Goal: Task Accomplishment & Management: Use online tool/utility

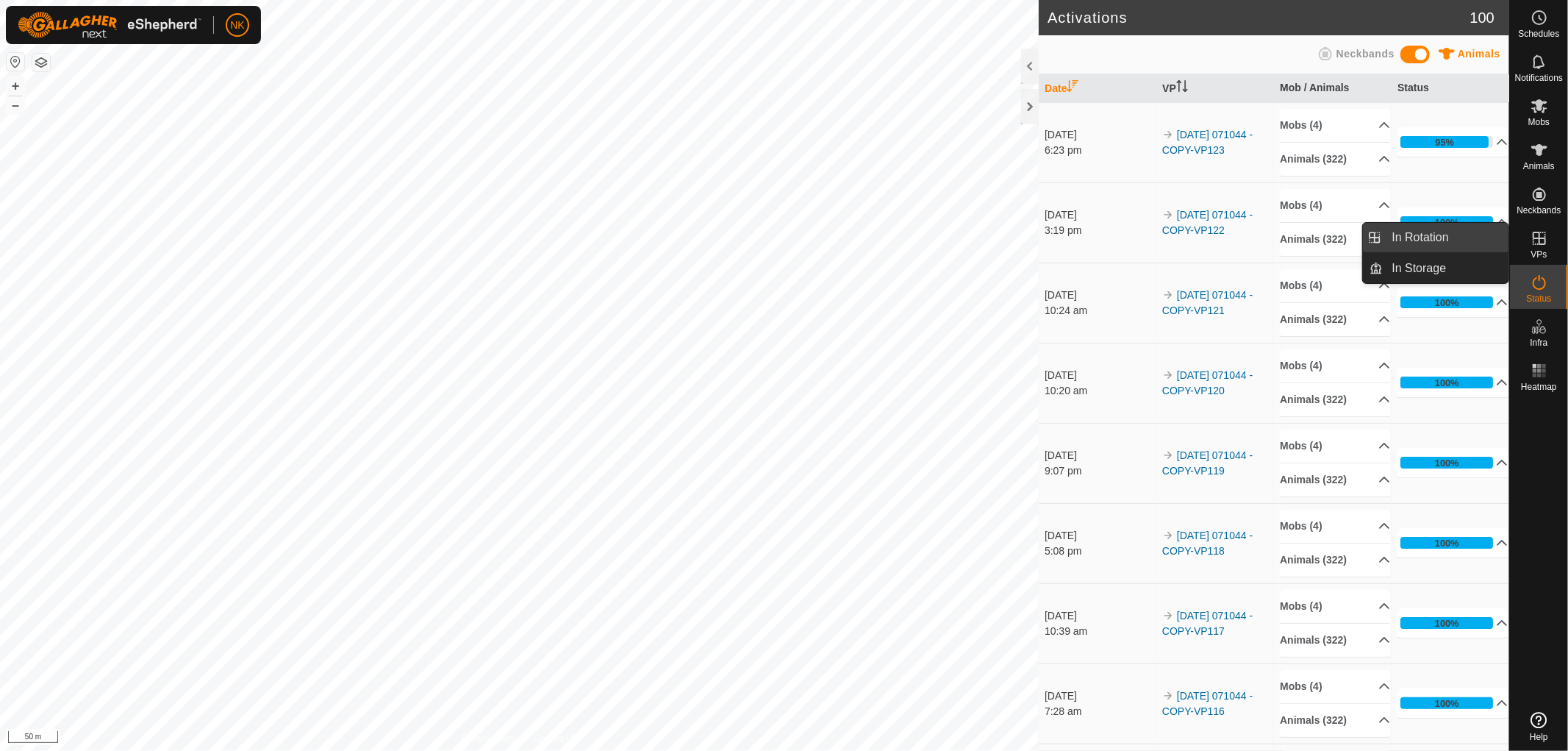
click at [1402, 234] on link "In Rotation" at bounding box center [1446, 237] width 126 height 30
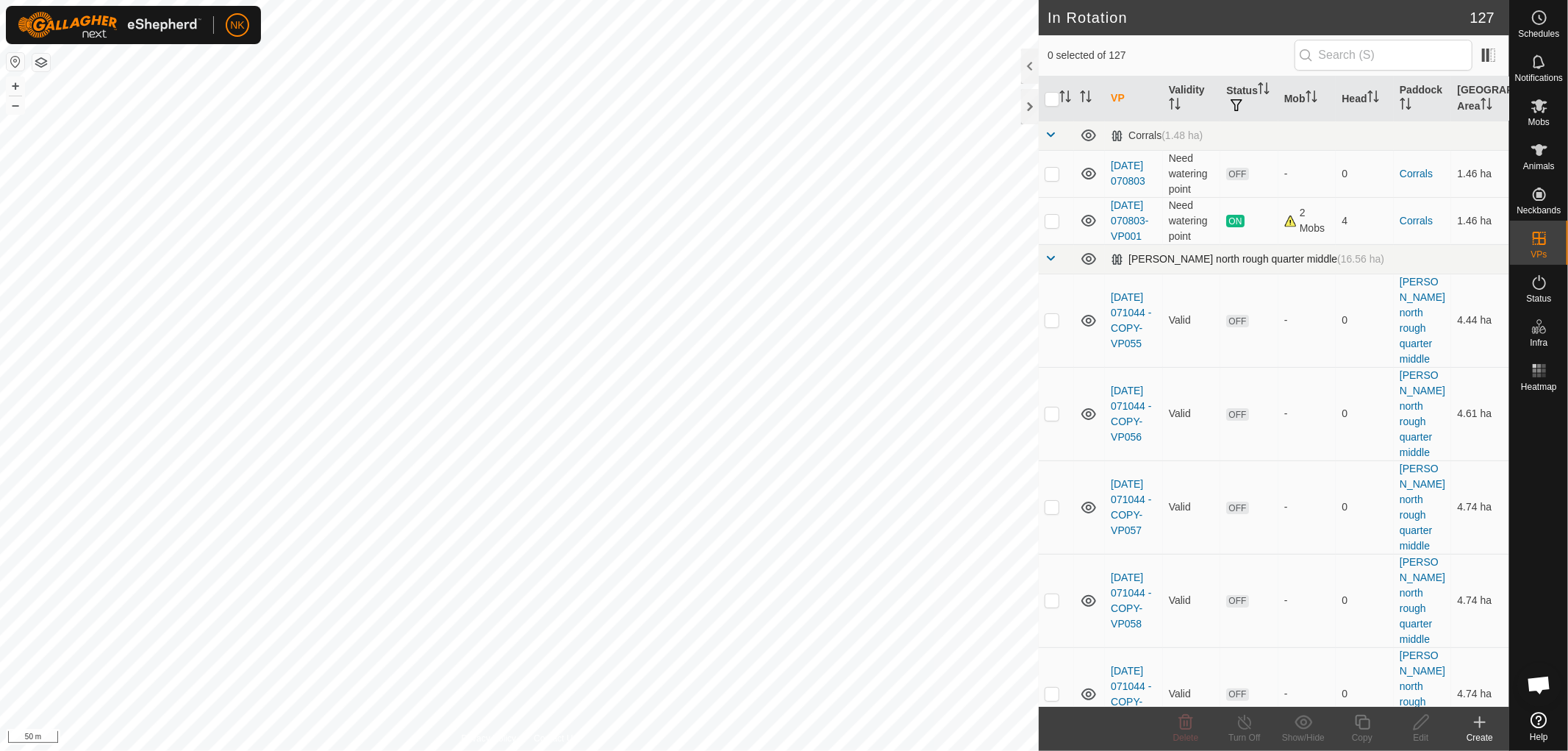
click at [1044, 264] on span at bounding box center [1050, 258] width 12 height 12
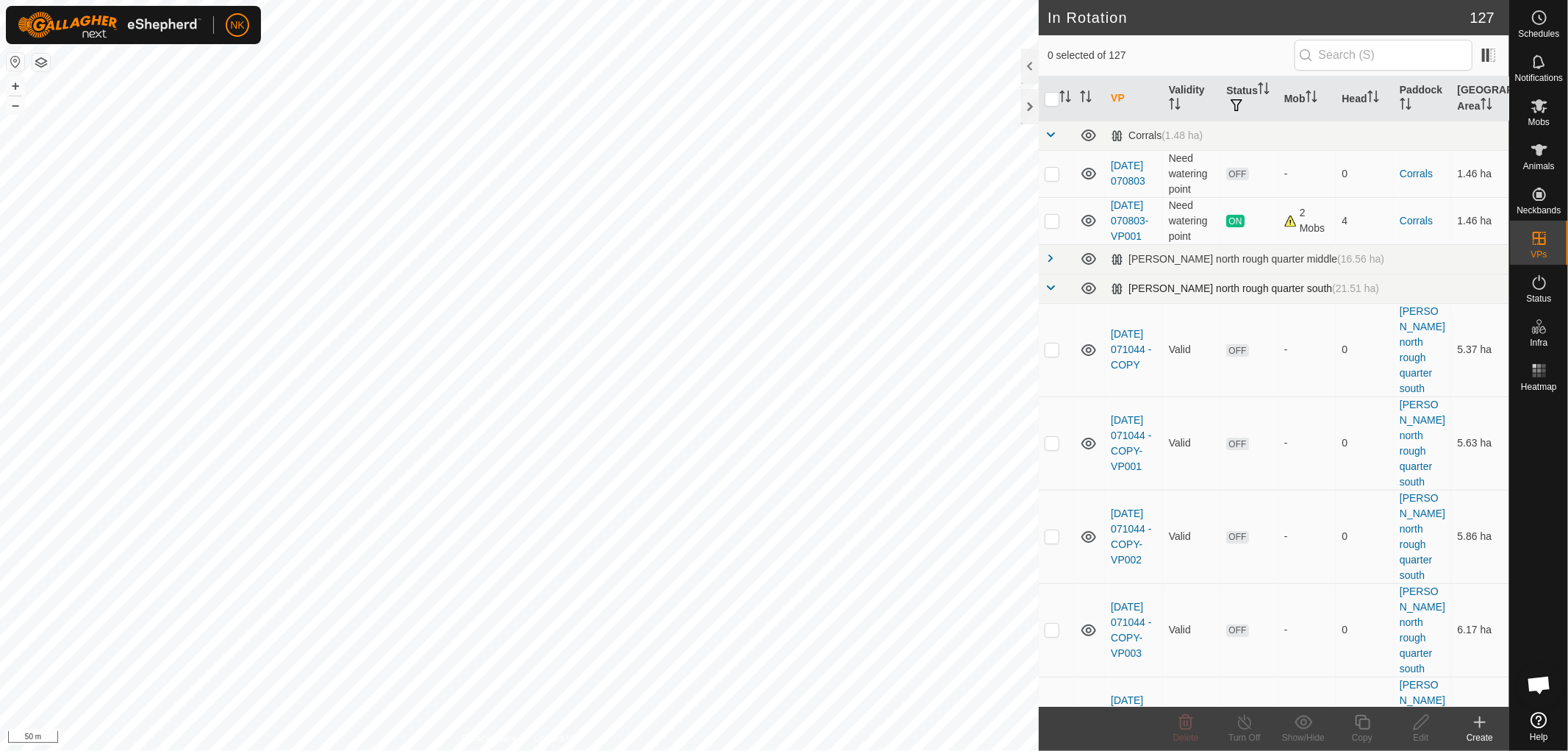
click at [1048, 294] on span at bounding box center [1050, 287] width 12 height 12
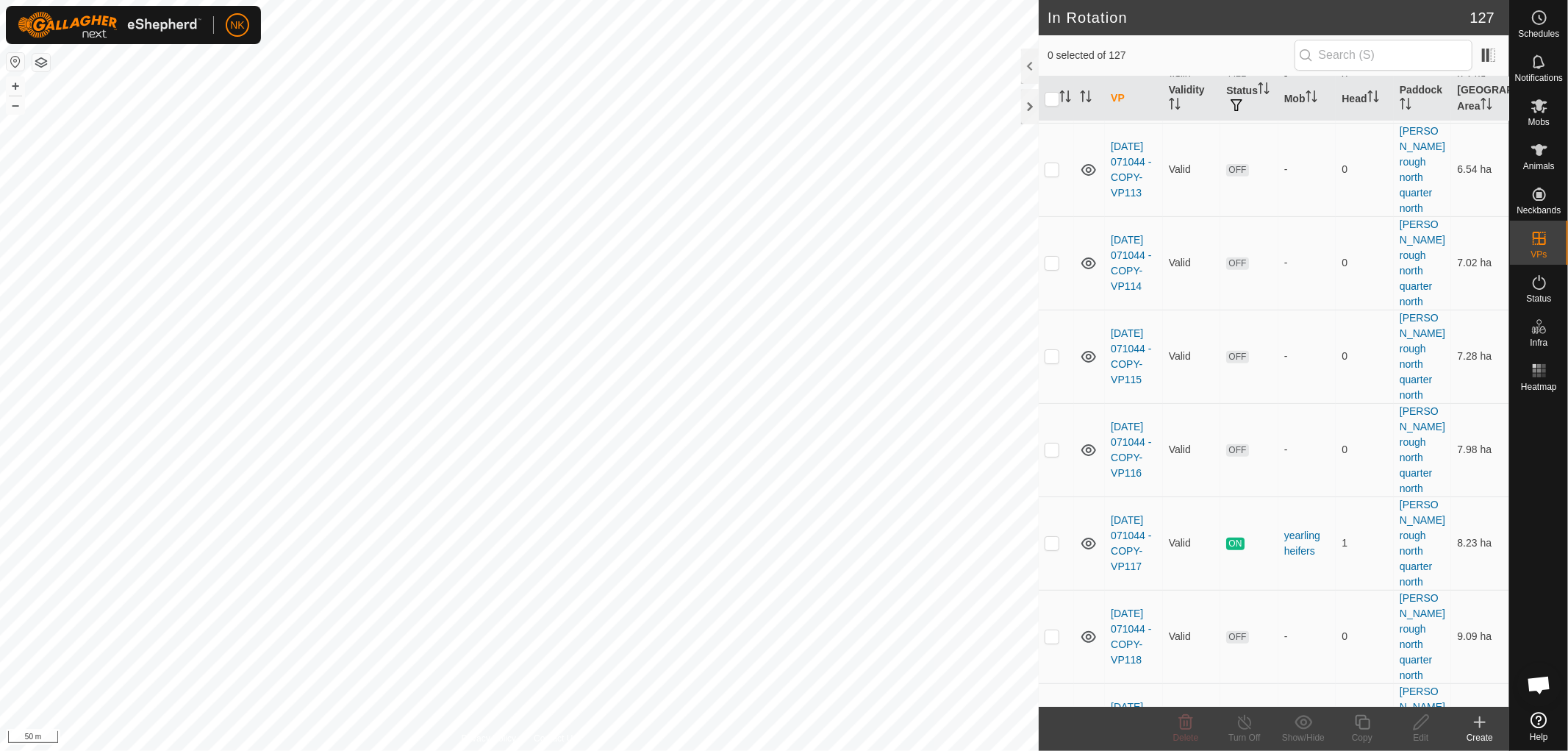
scroll to position [810, 0]
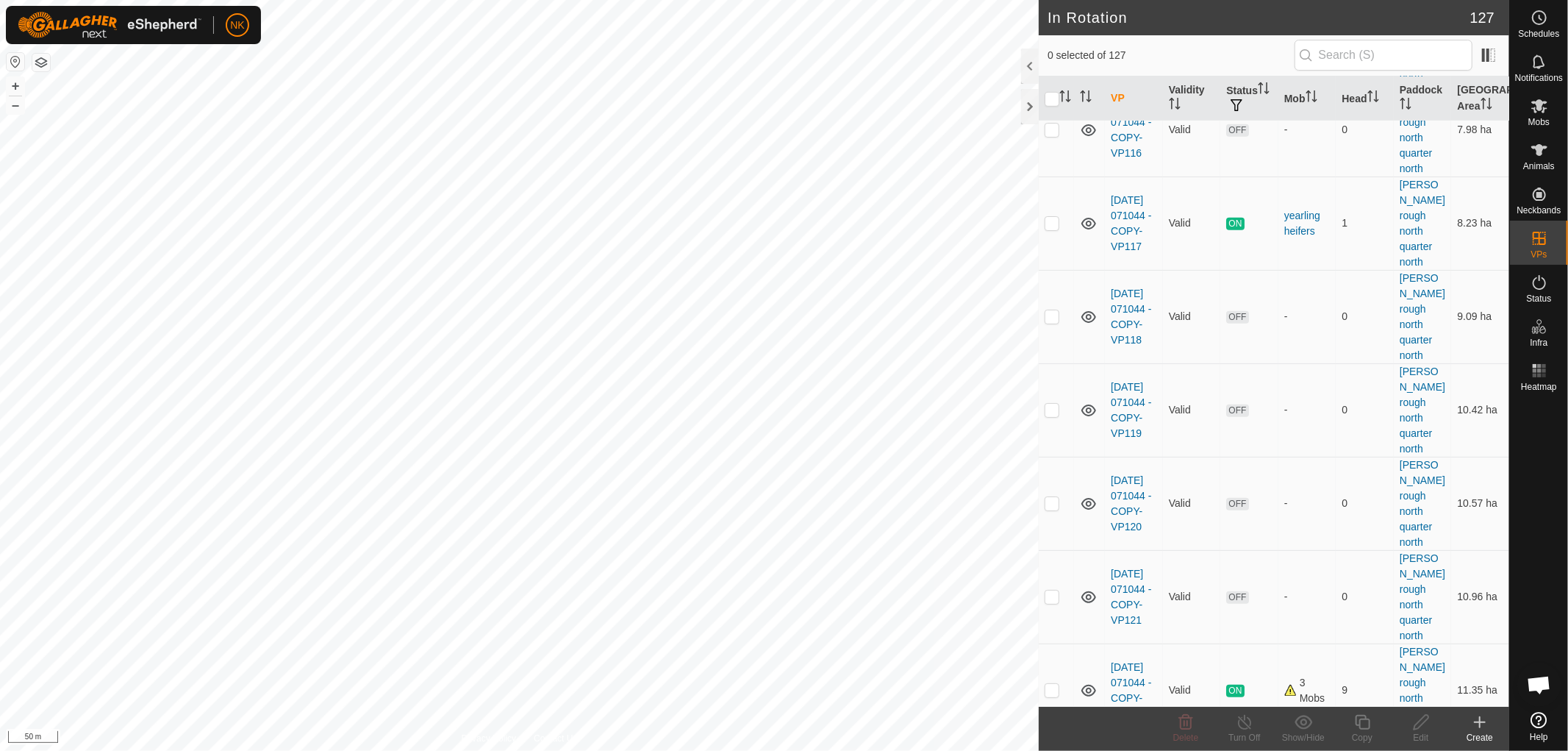
checkbox input "true"
click at [1357, 723] on icon at bounding box center [1362, 722] width 18 height 17
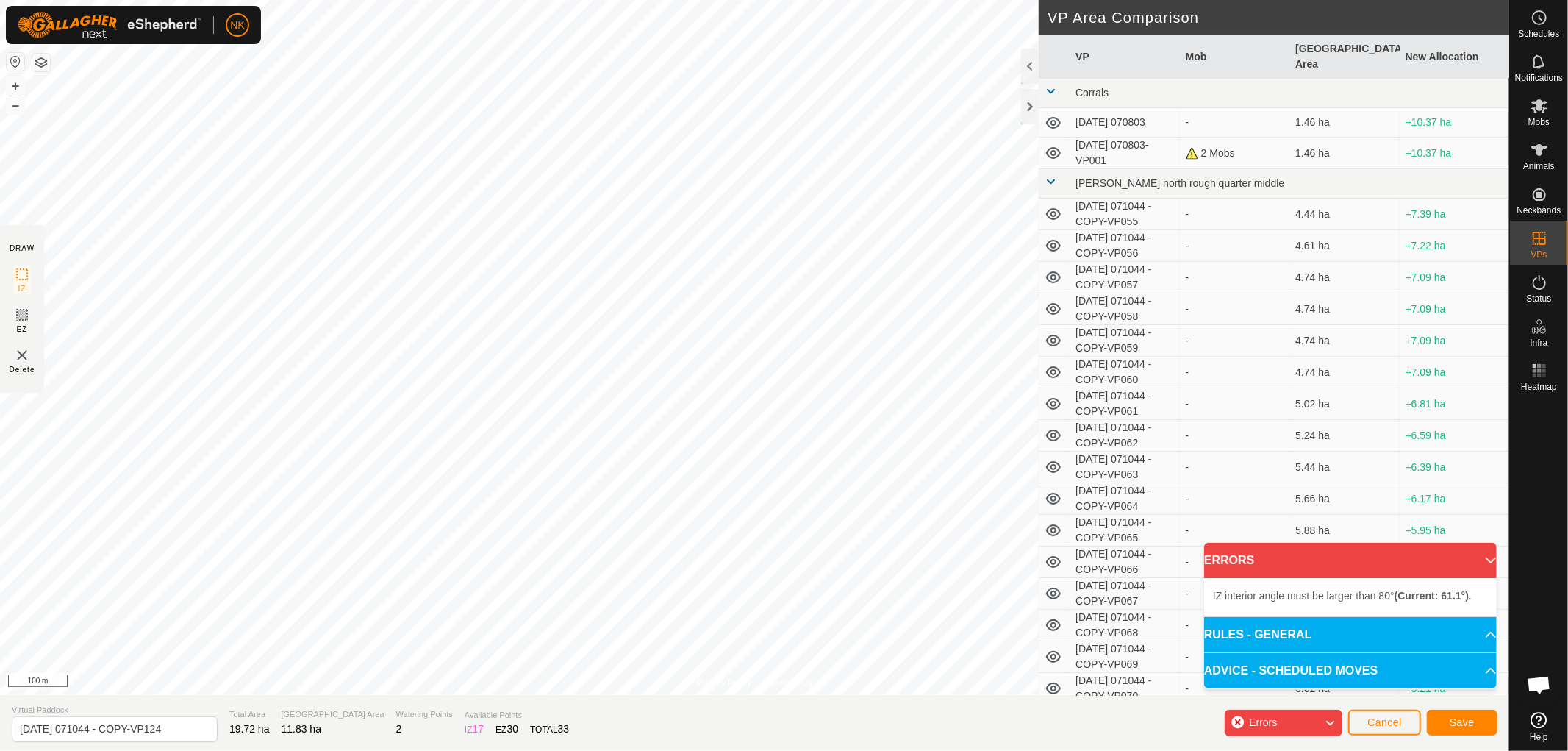
click at [575, 711] on div "Privacy Policy Contact Us Type: Inclusion Zone undefined Animal + – ⇧ i 100 m D…" at bounding box center [755, 376] width 1509 height 751
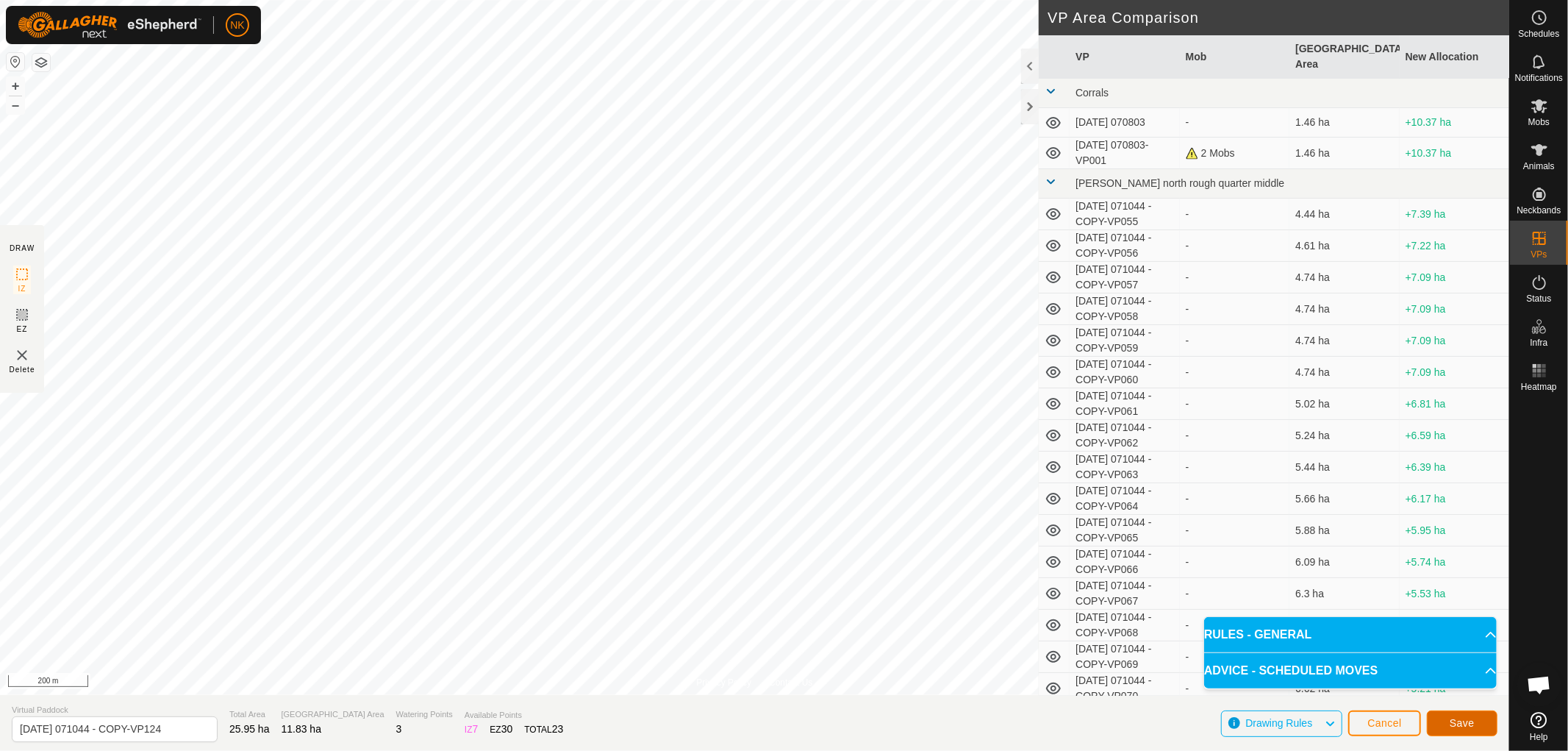
click at [1465, 723] on span "Save" at bounding box center [1462, 722] width 25 height 12
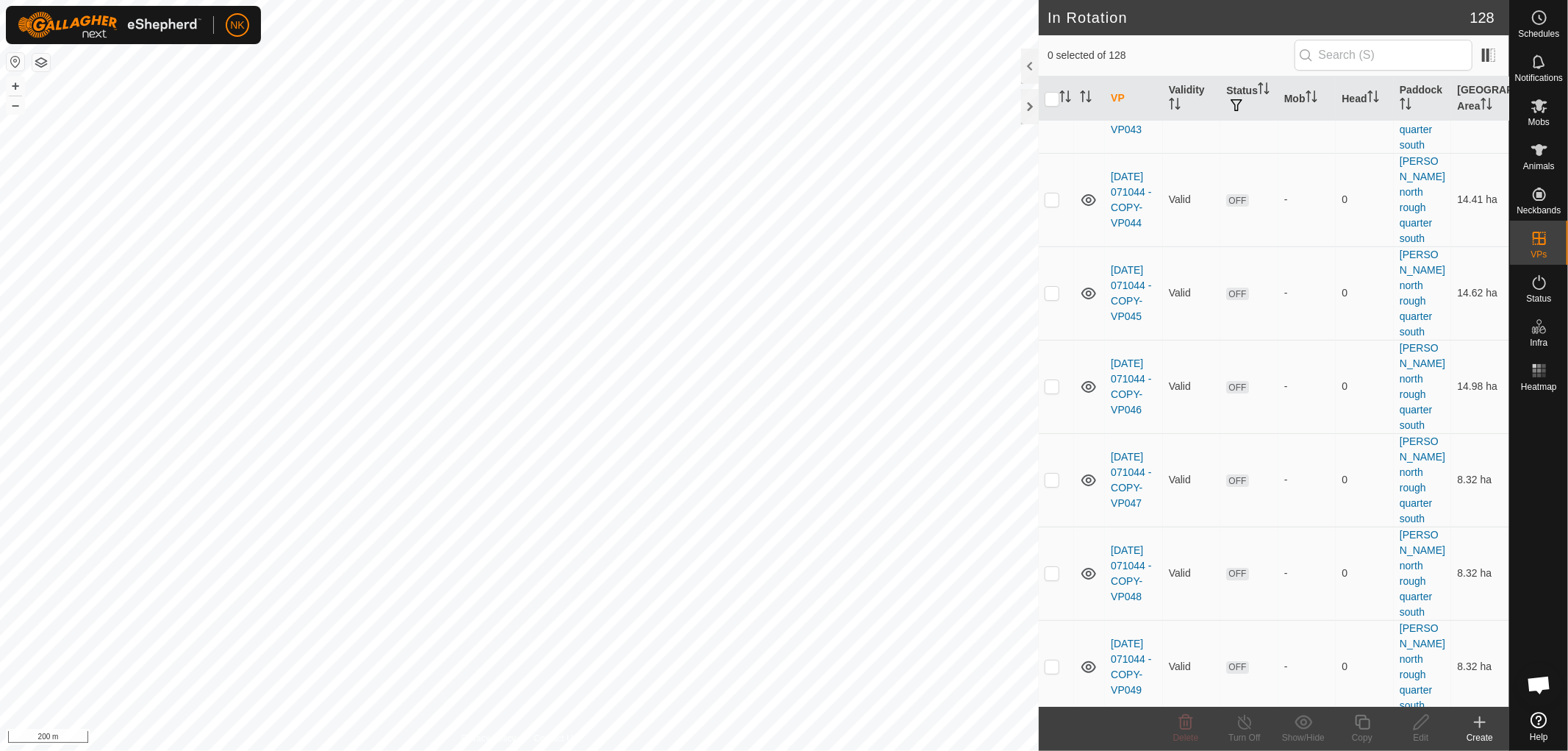
scroll to position [9465, 0]
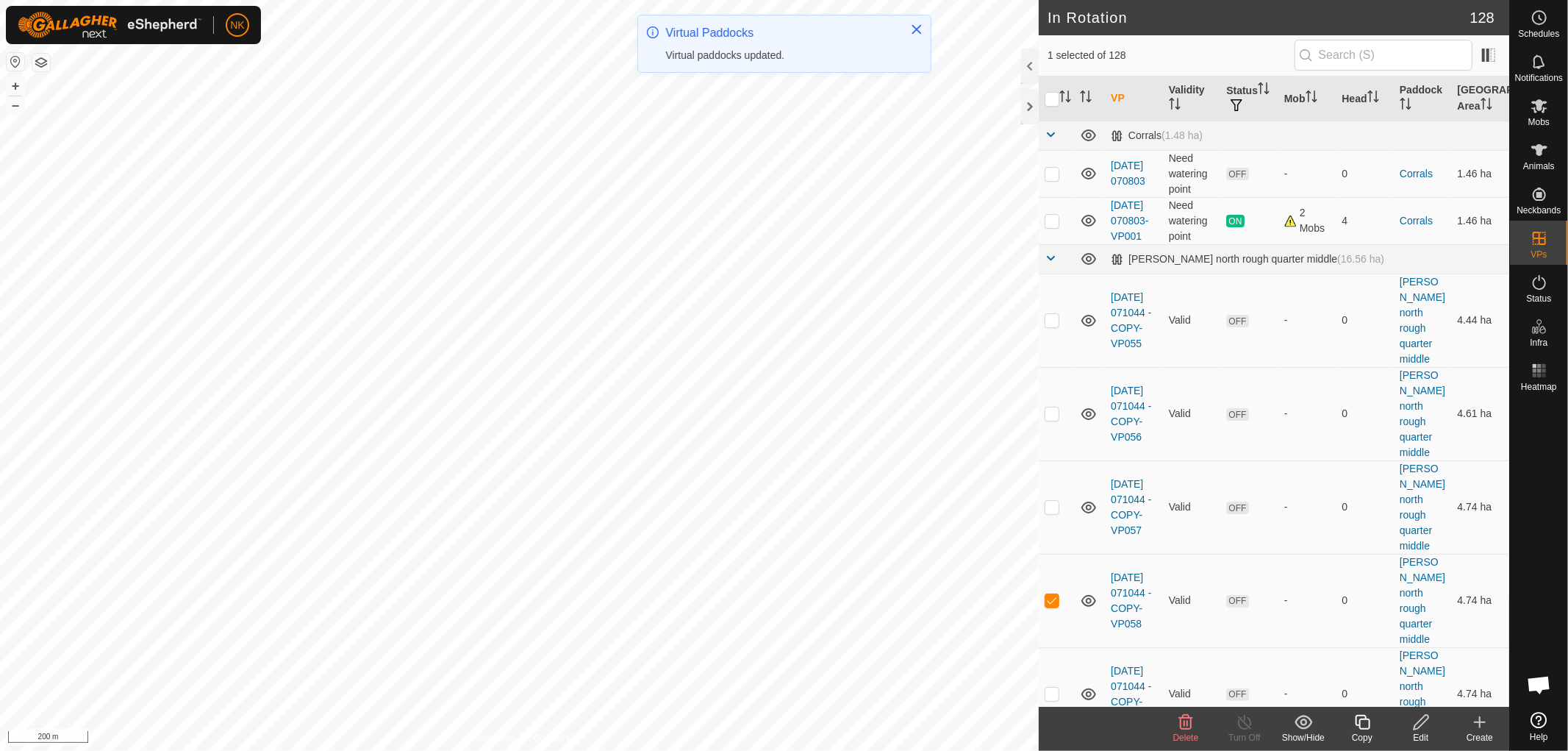
click at [1055, 592] on td at bounding box center [1056, 600] width 36 height 93
checkbox input "false"
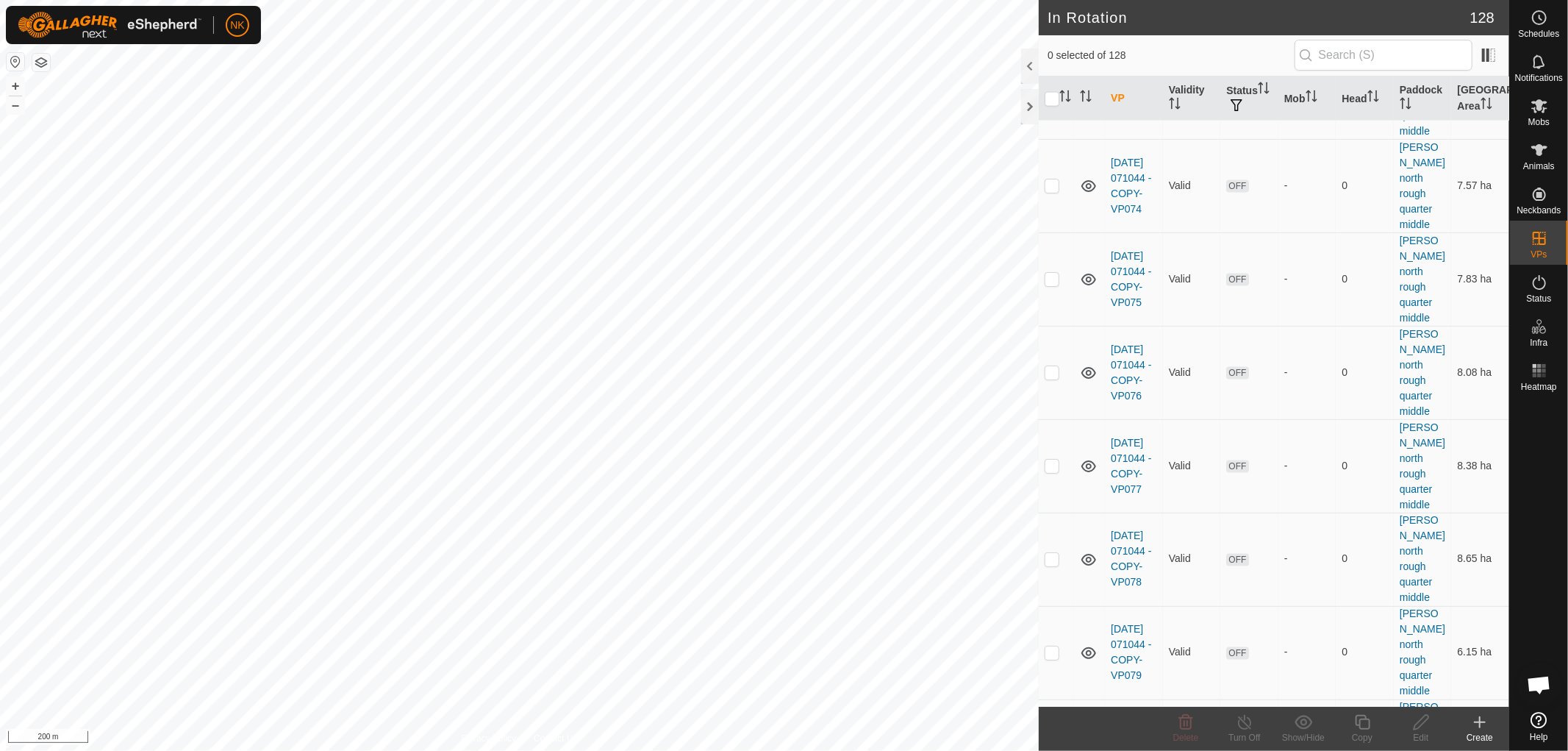
scroll to position [2206, 0]
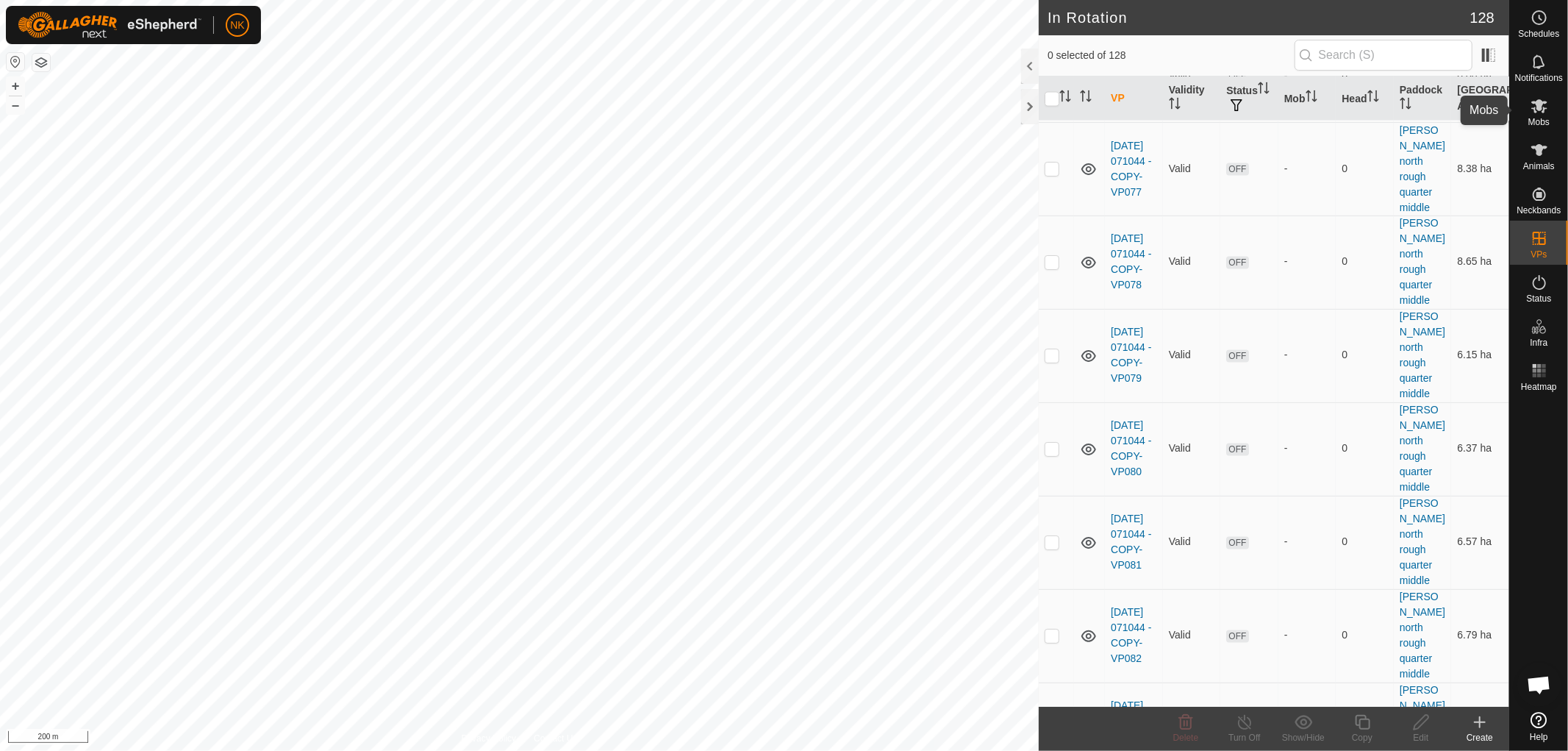
click at [1534, 123] on span "Mobs" at bounding box center [1538, 121] width 21 height 9
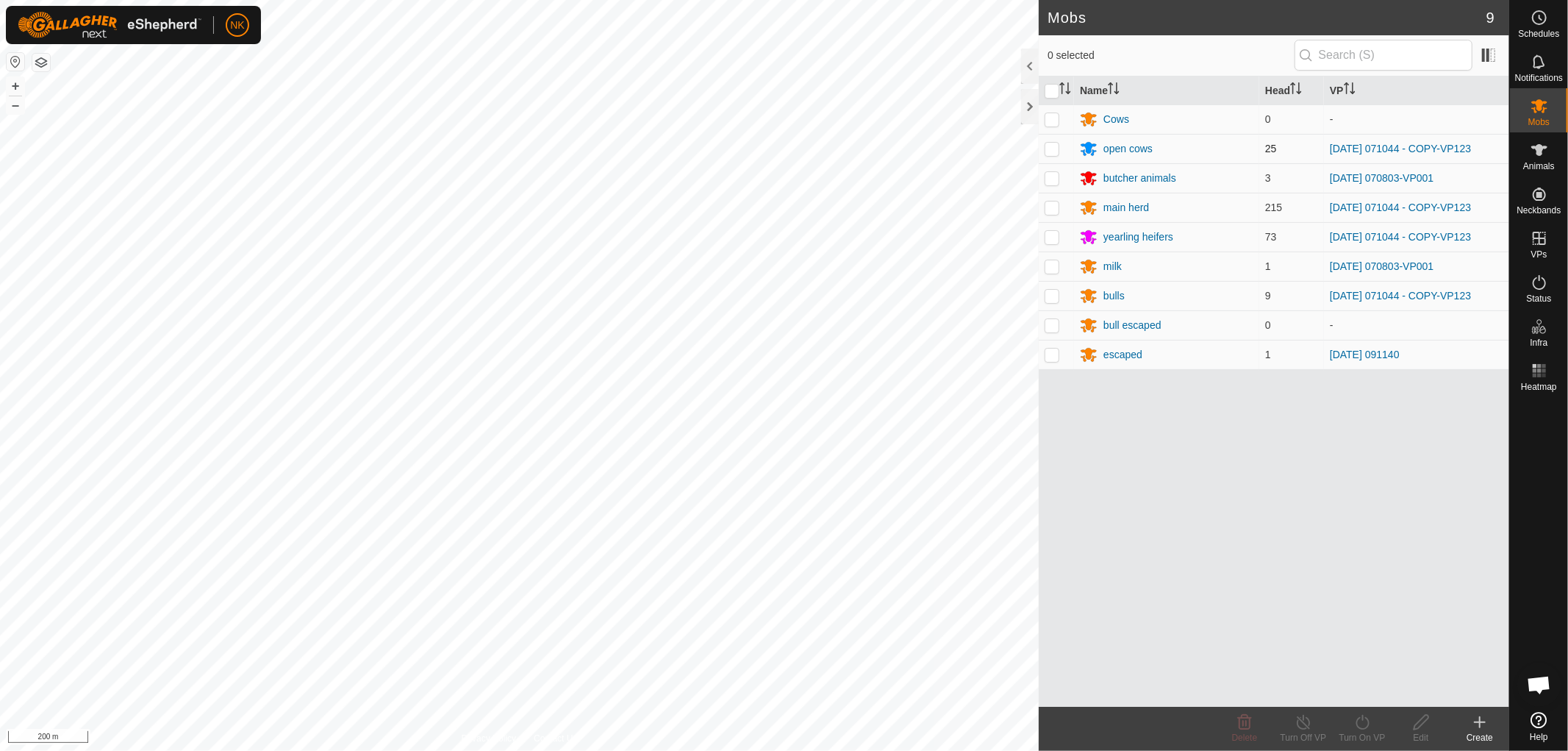
click at [1052, 147] on p-checkbox at bounding box center [1051, 148] width 14 height 12
checkbox input "true"
click at [1048, 209] on p-checkbox at bounding box center [1051, 207] width 14 height 12
checkbox input "true"
click at [1049, 241] on p-checkbox at bounding box center [1051, 237] width 14 height 12
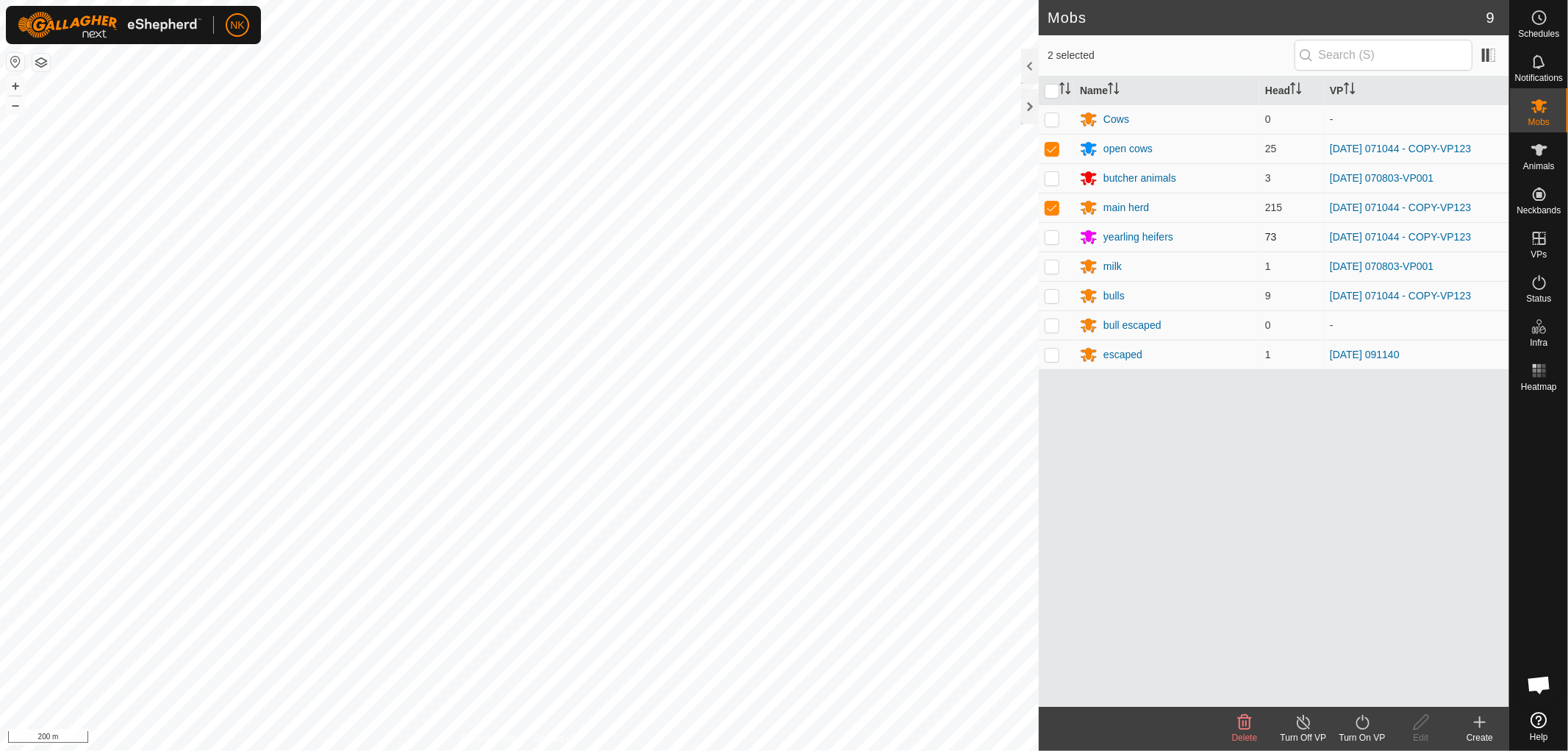
checkbox input "true"
click at [1052, 301] on p-tablecheckbox at bounding box center [1051, 296] width 14 height 12
checkbox input "true"
click at [1358, 725] on icon at bounding box center [1362, 722] width 18 height 17
click at [1352, 692] on link "Now" at bounding box center [1405, 689] width 145 height 30
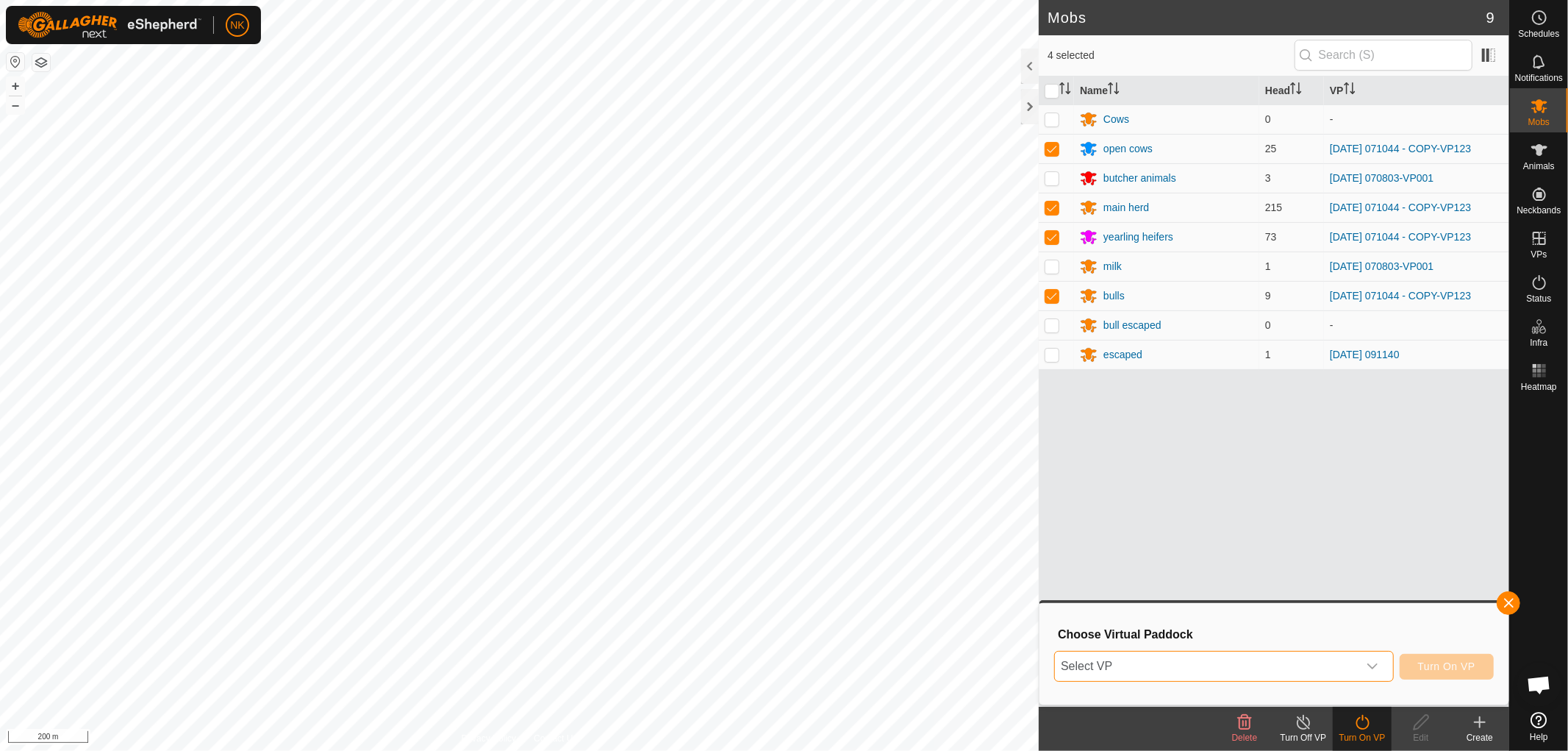
click at [1313, 665] on span "Select VP" at bounding box center [1206, 666] width 303 height 30
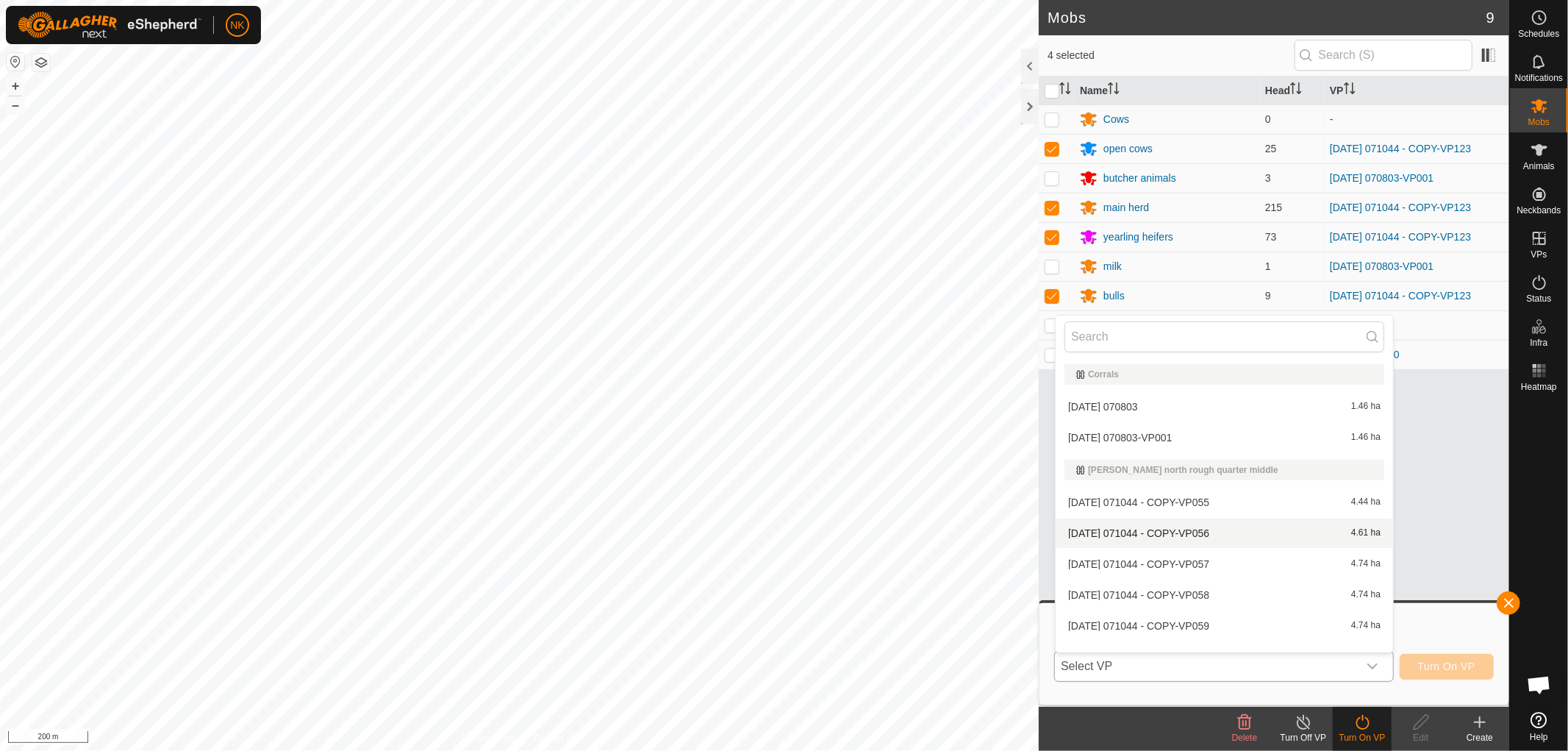
scroll to position [18, 0]
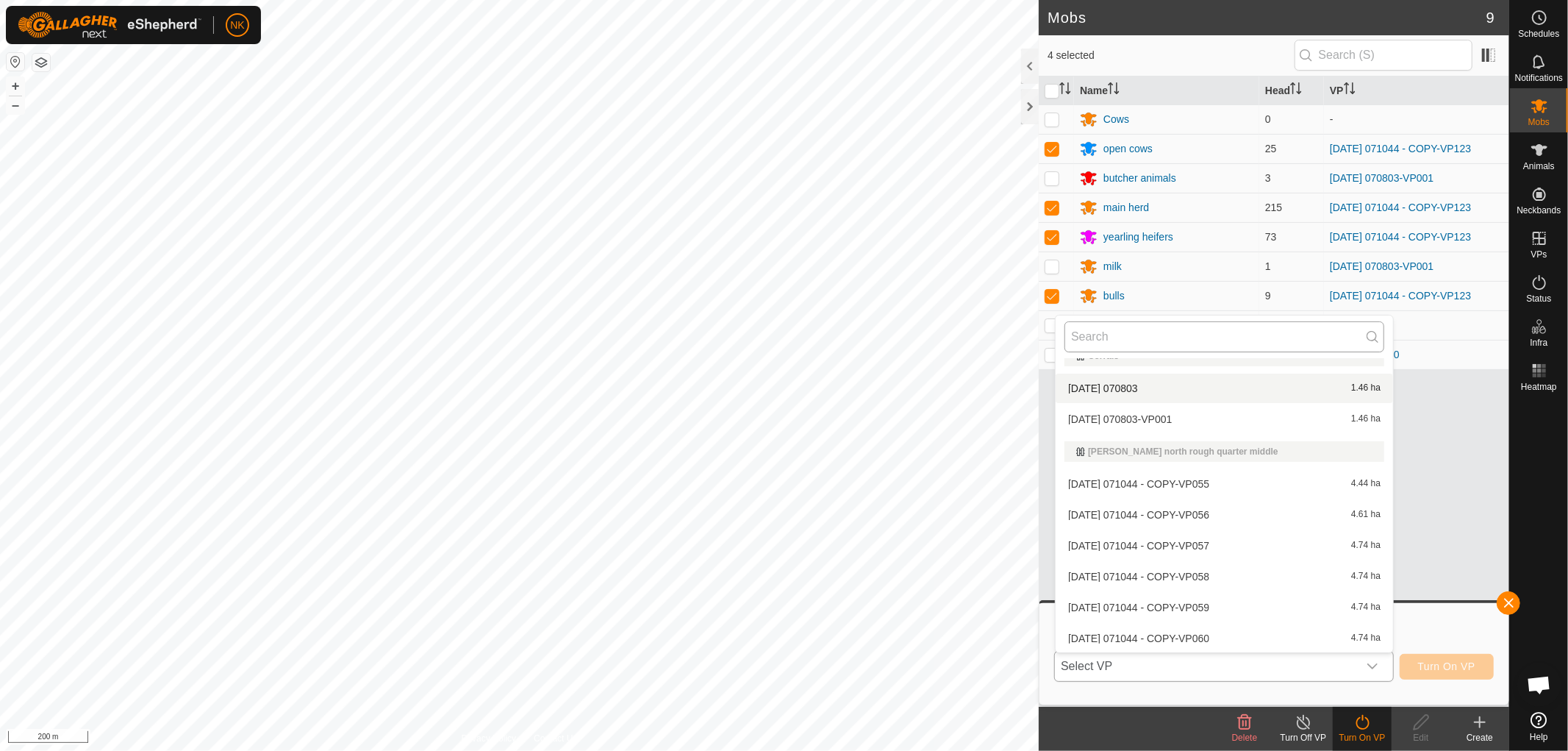
click at [1157, 332] on input "text" at bounding box center [1224, 337] width 320 height 31
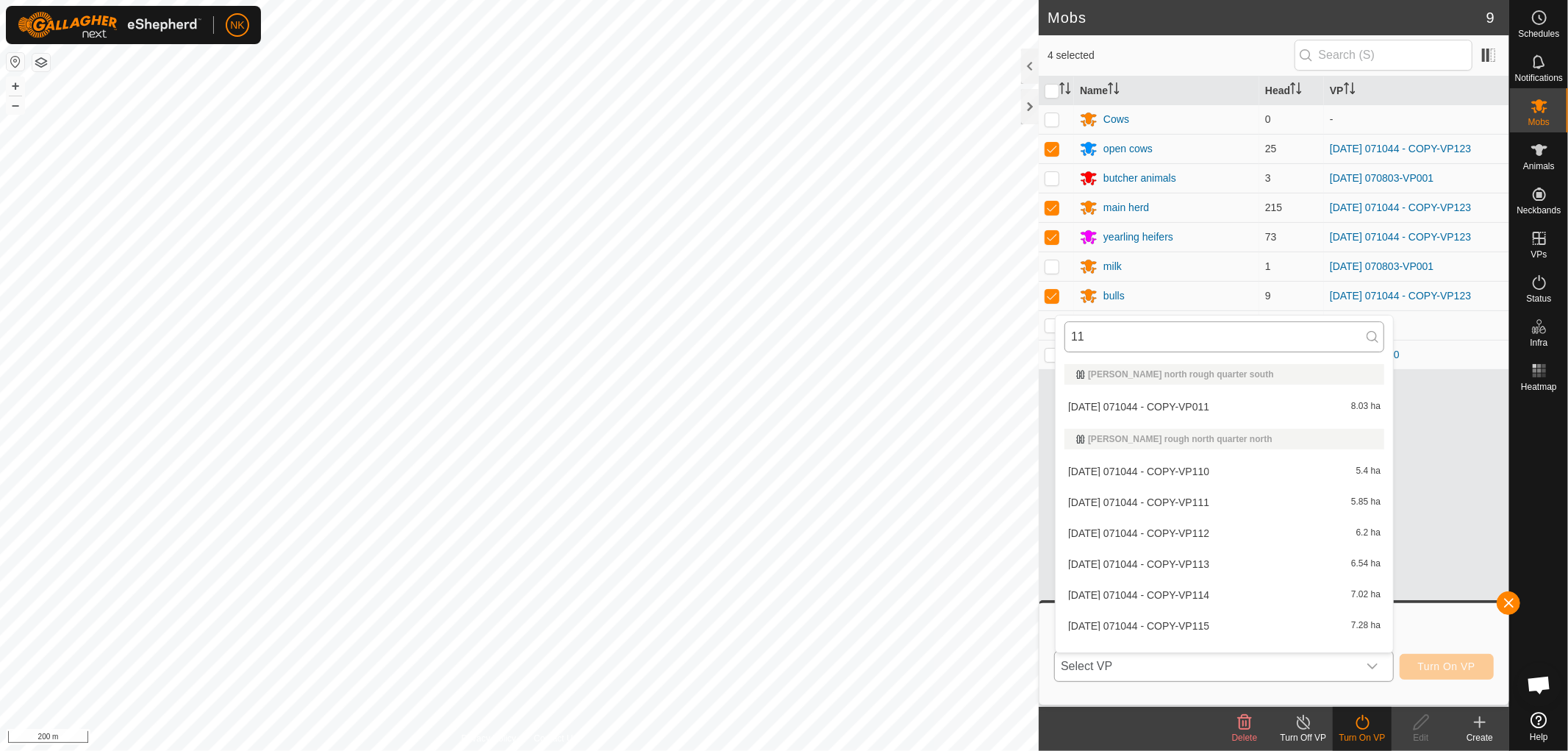
type input "1"
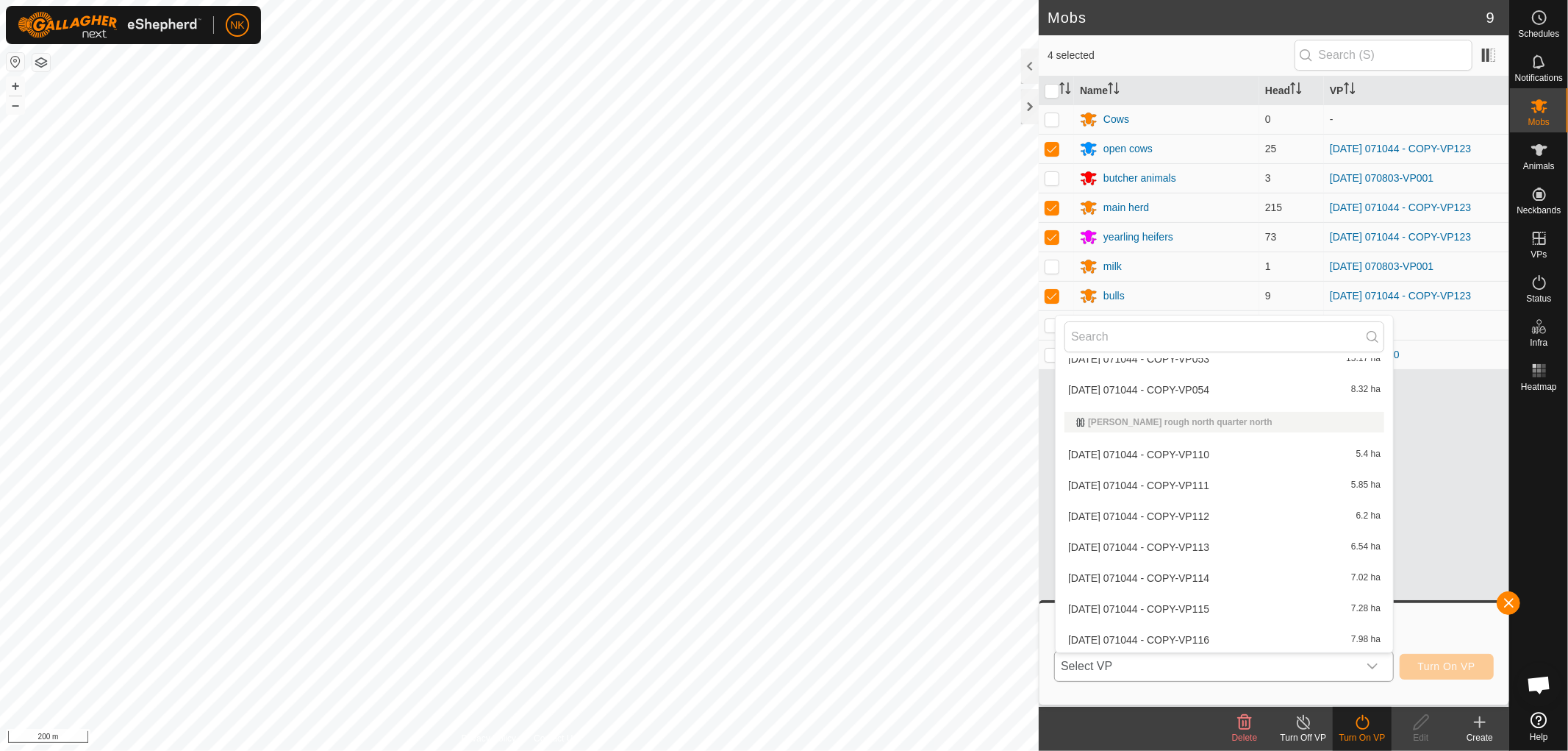
scroll to position [3821, 0]
click at [1207, 577] on li "2025-08-13 071044 - COPY-VP124 11.83 ha" at bounding box center [1223, 577] width 337 height 30
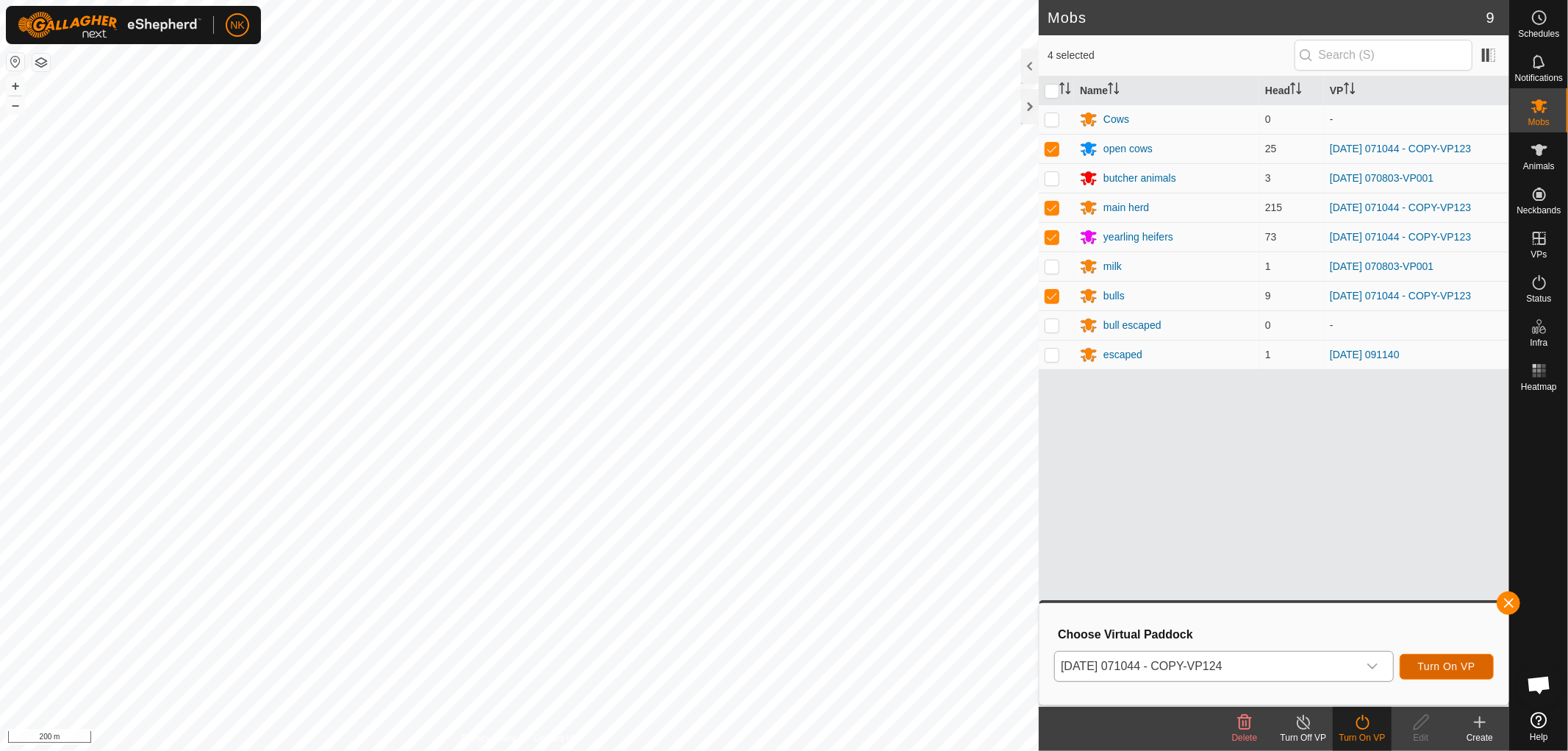
click at [1451, 673] on button "Turn On VP" at bounding box center [1447, 666] width 94 height 26
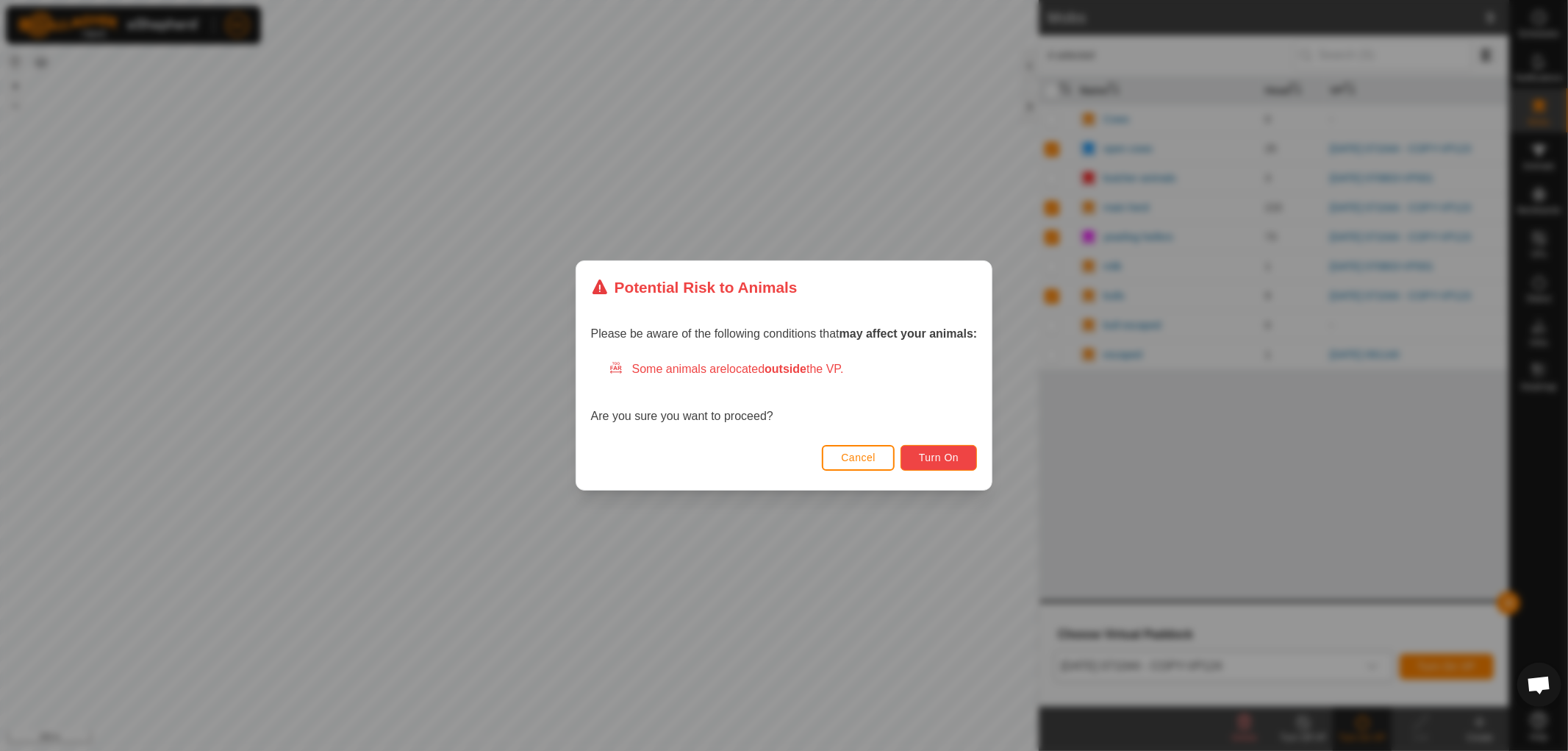
click at [936, 458] on span "Turn On" at bounding box center [938, 457] width 39 height 12
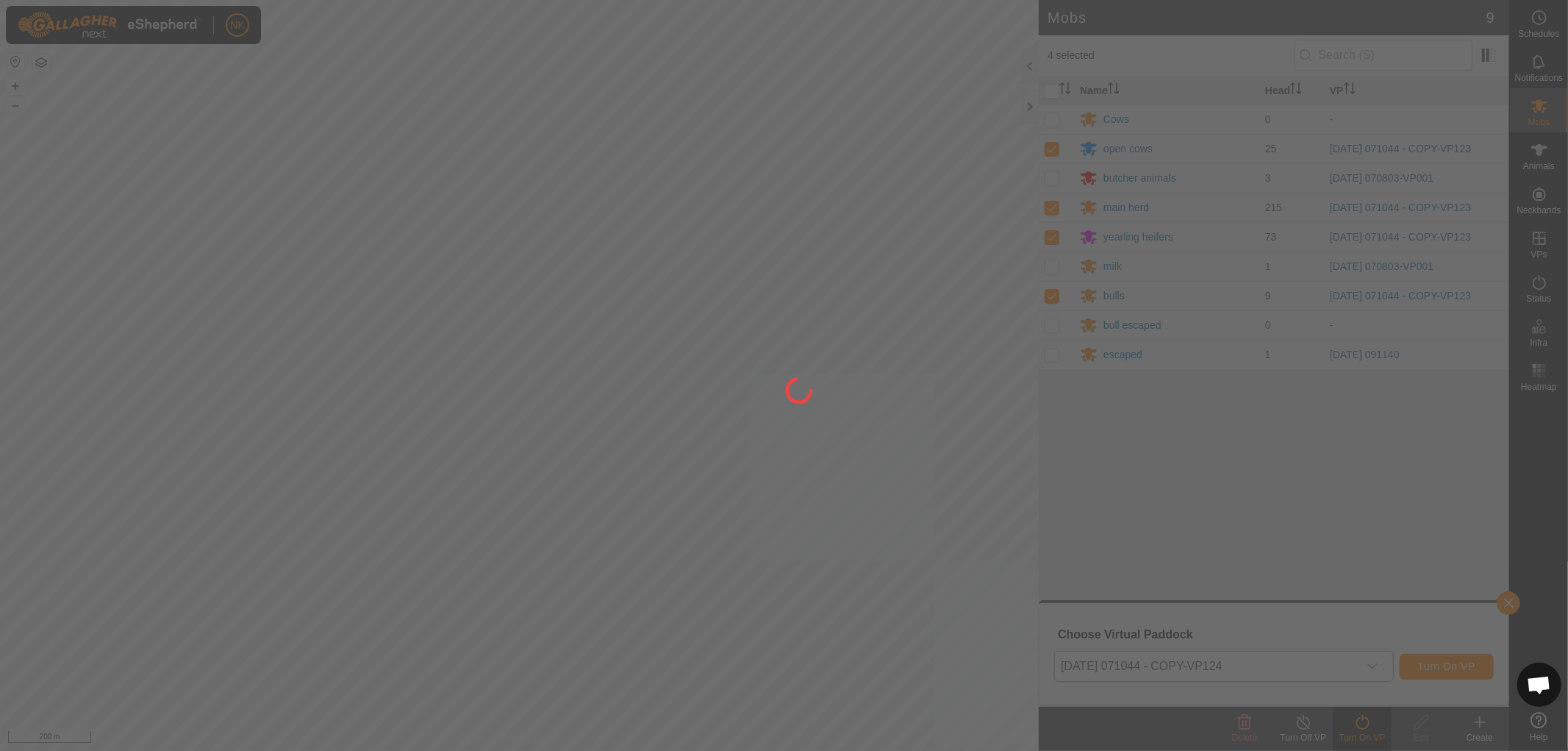
click at [760, 447] on div at bounding box center [784, 376] width 1568 height 751
